Goal: Task Accomplishment & Management: Manage account settings

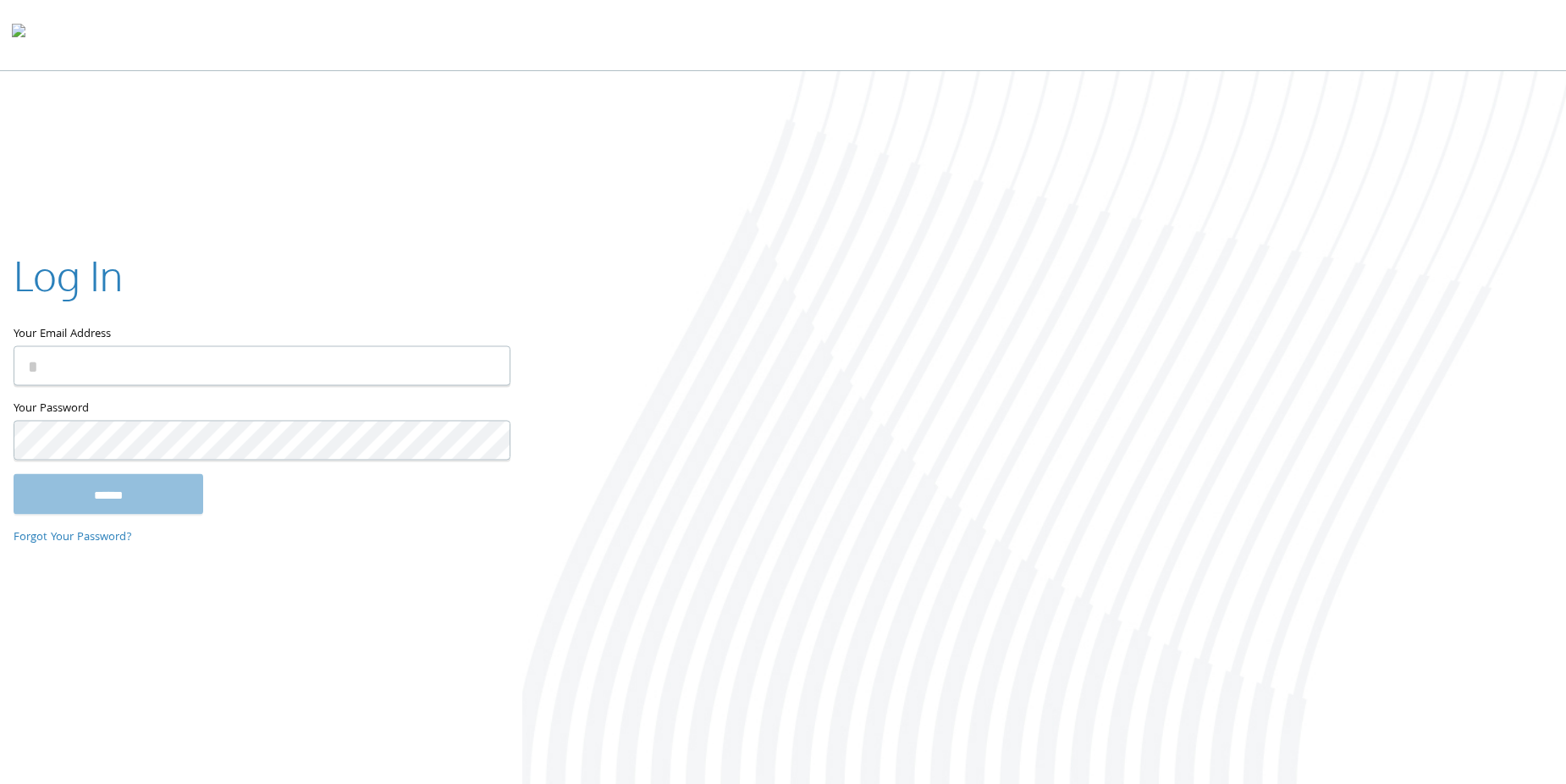
click at [103, 359] on input "Your Email Address" at bounding box center [262, 366] width 497 height 40
click at [149, 372] on input "***" at bounding box center [262, 366] width 497 height 40
type input "**********"
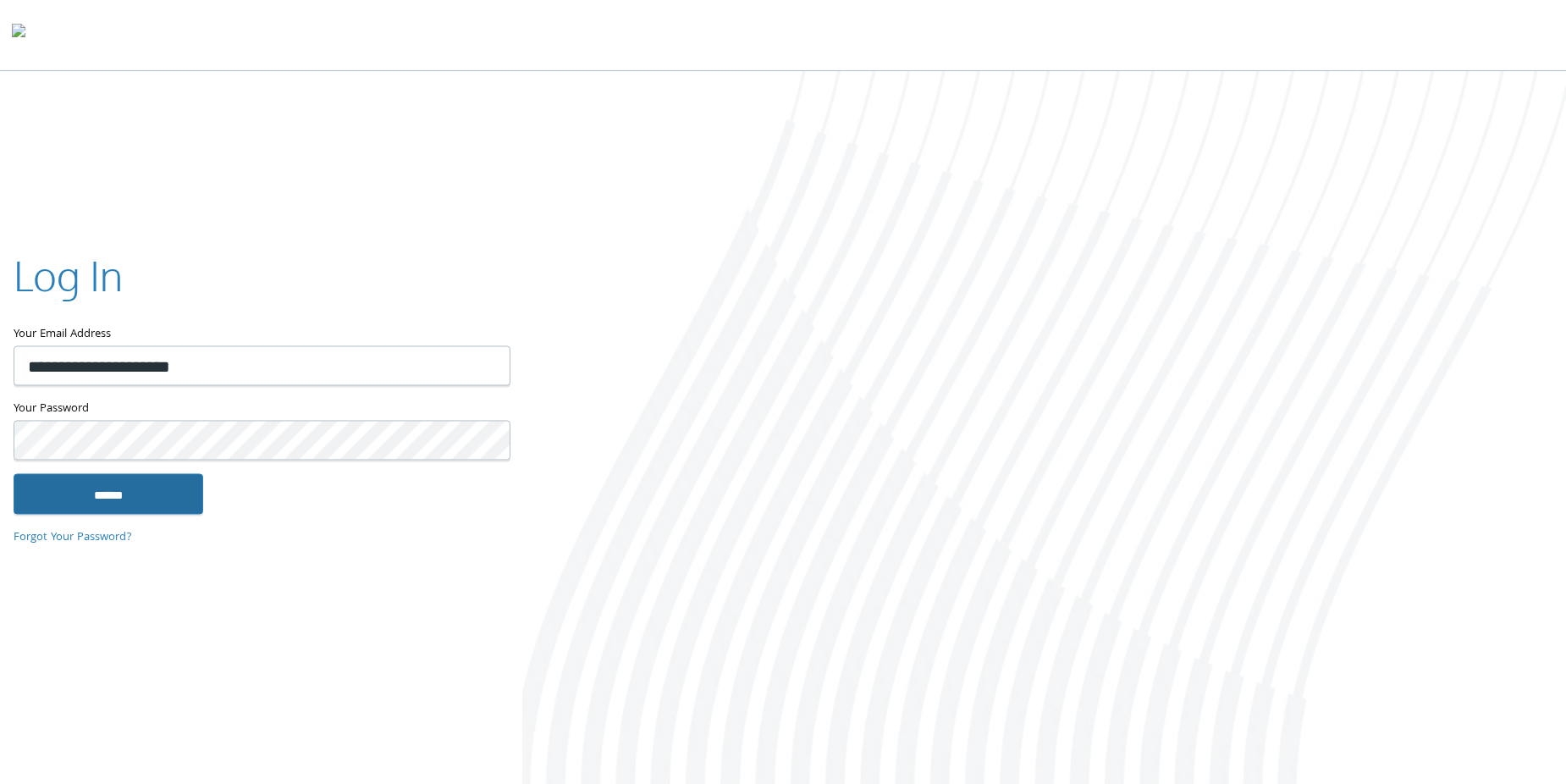
click at [140, 494] on input "******" at bounding box center [108, 494] width 190 height 41
